Goal: Navigation & Orientation: Find specific page/section

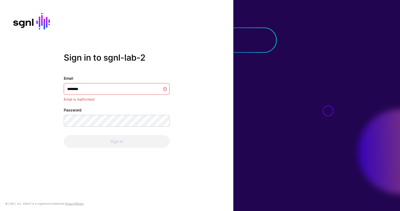
click at [119, 88] on input "********" at bounding box center [117, 89] width 106 height 12
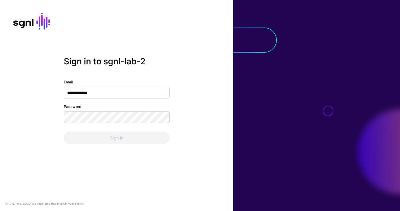
type input "**********"
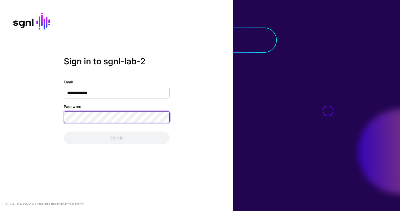
click at [0, 211] on com-1password-button at bounding box center [0, 211] width 0 height 0
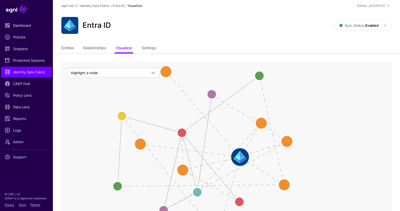
drag, startPoint x: 200, startPoint y: 177, endPoint x: 151, endPoint y: 104, distance: 87.7
click at [151, 104] on icon "Role Member Role User Member Role User Member Group Group Member Group User Rol…" at bounding box center [227, 167] width 332 height 212
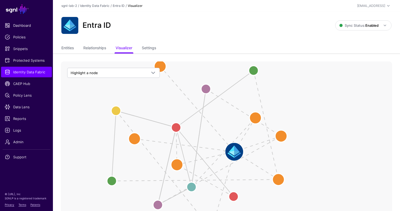
drag, startPoint x: 151, startPoint y: 104, endPoint x: 138, endPoint y: 98, distance: 14.6
click at [138, 98] on icon "Role Member Role User Member Role User Member Group Group Member Group User Rol…" at bounding box center [227, 167] width 332 height 212
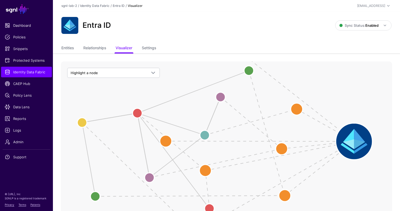
drag, startPoint x: 237, startPoint y: 152, endPoint x: 364, endPoint y: 143, distance: 126.6
click at [364, 143] on image at bounding box center [355, 142] width 36 height 36
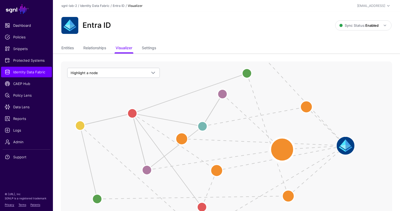
click at [280, 150] on circle at bounding box center [282, 150] width 24 height 24
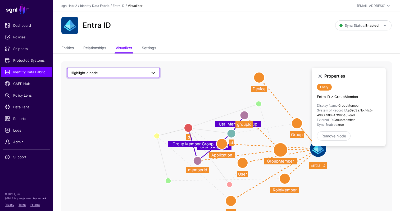
click at [139, 75] on span "Highlight a node" at bounding box center [109, 73] width 76 height 6
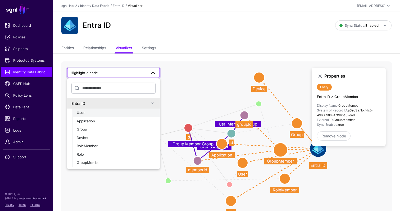
click at [130, 113] on div "User" at bounding box center [116, 112] width 79 height 5
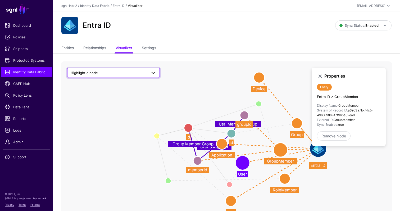
click at [133, 75] on span "Highlight a node" at bounding box center [109, 73] width 76 height 6
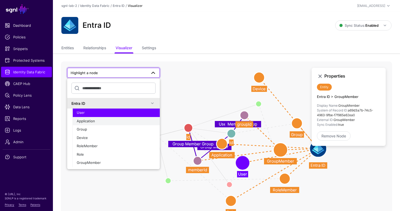
click at [119, 124] on button "Application" at bounding box center [116, 121] width 87 height 8
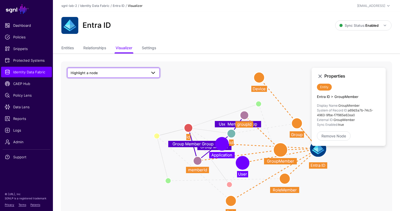
click at [136, 75] on span "Highlight a node" at bounding box center [109, 73] width 76 height 6
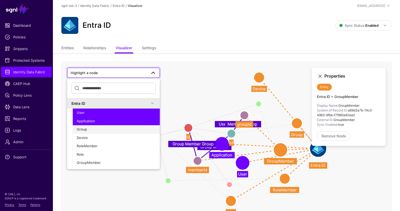
click at [113, 130] on div "Group" at bounding box center [116, 129] width 79 height 5
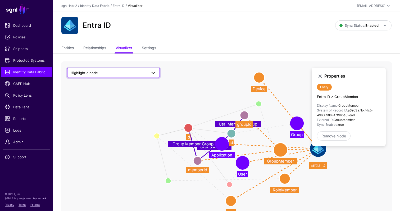
click at [137, 73] on span "Highlight a node" at bounding box center [109, 73] width 76 height 6
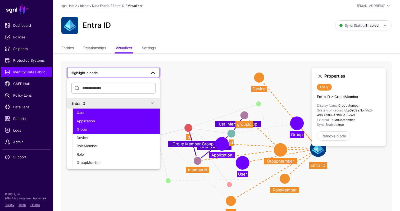
click at [110, 114] on div "User" at bounding box center [116, 112] width 79 height 5
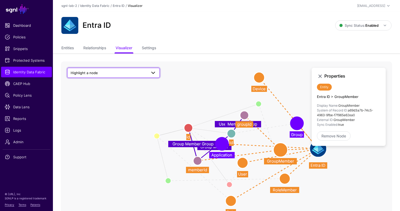
click at [133, 75] on span "Highlight a node" at bounding box center [109, 73] width 76 height 6
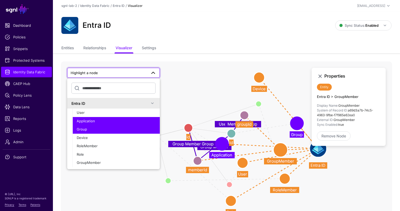
click at [120, 124] on button "Application" at bounding box center [116, 121] width 87 height 8
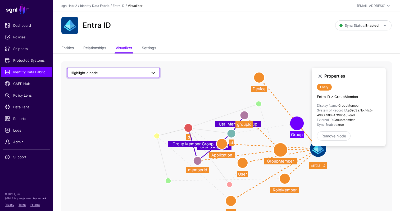
click at [143, 72] on span "Highlight a node" at bounding box center [109, 73] width 76 height 6
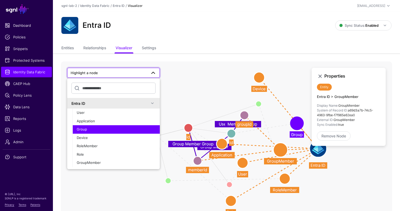
click at [122, 131] on div "Group" at bounding box center [116, 129] width 79 height 5
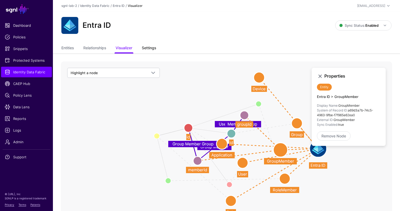
click at [150, 51] on link "Settings" at bounding box center [149, 48] width 14 height 10
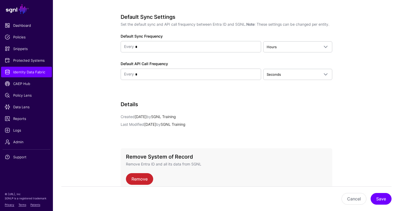
scroll to position [670, 0]
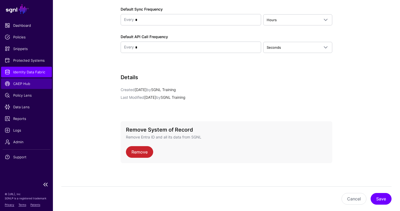
click at [22, 84] on span "CAEP Hub" at bounding box center [26, 83] width 43 height 5
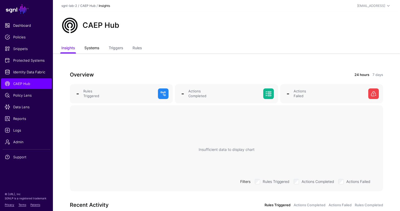
click at [94, 49] on link "Systems" at bounding box center [91, 48] width 15 height 10
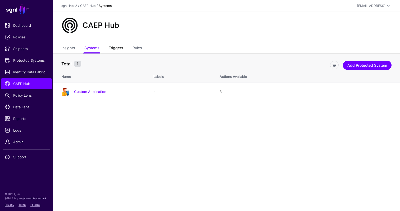
click at [120, 49] on link "Triggers" at bounding box center [116, 48] width 14 height 10
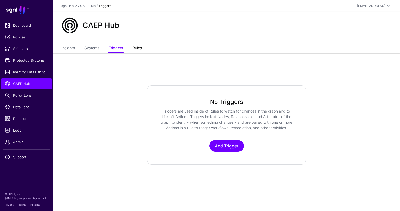
click at [135, 50] on link "Rules" at bounding box center [137, 48] width 9 height 10
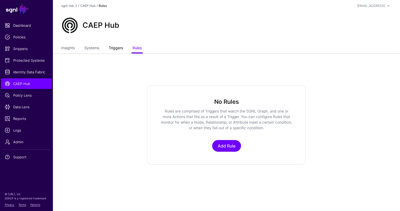
click at [121, 50] on link "Triggers" at bounding box center [116, 48] width 14 height 10
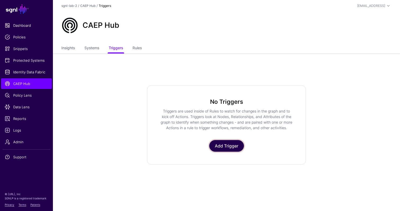
click at [224, 145] on link "Add Trigger" at bounding box center [226, 146] width 35 height 12
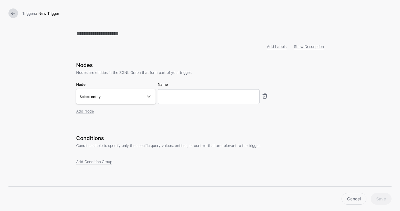
click at [123, 99] on span "Select entity" at bounding box center [111, 97] width 63 height 6
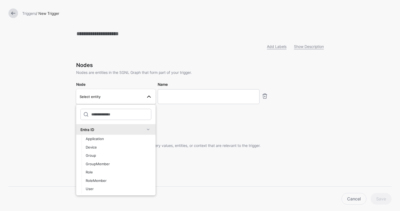
click at [93, 66] on h3 "Nodes" at bounding box center [200, 65] width 248 height 6
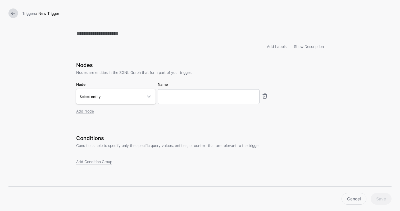
click at [13, 15] on link at bounding box center [13, 13] width 10 height 10
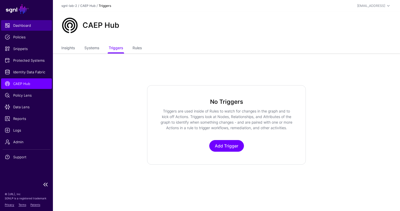
click at [14, 29] on link "Dashboard" at bounding box center [26, 25] width 51 height 11
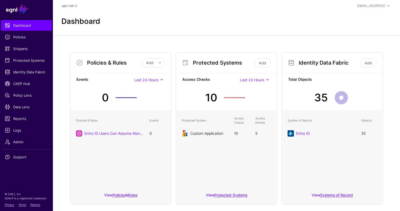
click at [215, 134] on link "Custom Application" at bounding box center [206, 133] width 33 height 5
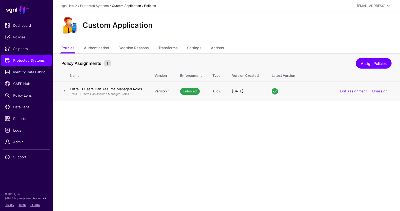
click at [62, 92] on link at bounding box center [64, 91] width 6 height 6
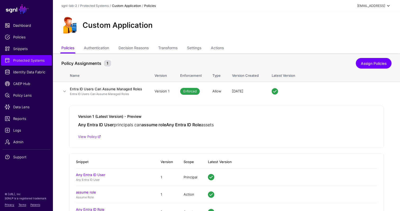
click at [379, 7] on div "[EMAIL_ADDRESS]" at bounding box center [372, 5] width 28 height 5
click at [271, 27] on div "Custom Application" at bounding box center [226, 25] width 335 height 17
click at [47, 185] on link at bounding box center [26, 184] width 53 height 6
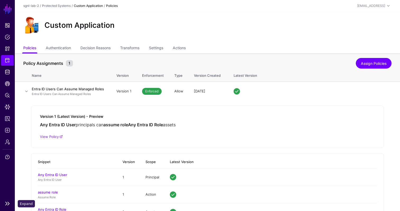
click at [4, 201] on link at bounding box center [7, 203] width 15 height 6
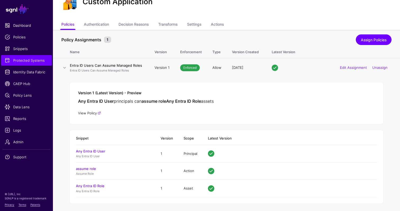
scroll to position [27, 0]
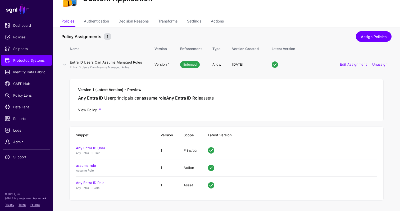
click at [85, 112] on link "View Policy" at bounding box center [89, 110] width 23 height 4
